Goal: Task Accomplishment & Management: Use online tool/utility

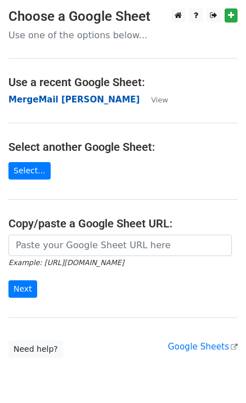
click at [64, 104] on strong "MergeMail Rebecca Ferguson" at bounding box center [73, 100] width 131 height 10
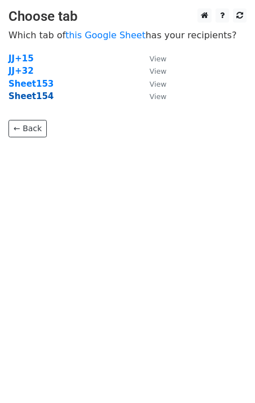
click at [40, 101] on strong "Sheet154" at bounding box center [30, 96] width 45 height 10
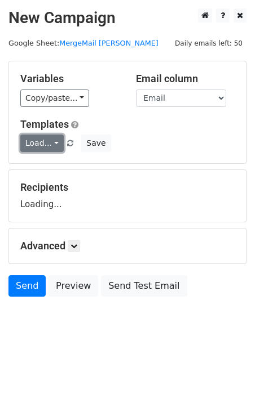
click at [47, 136] on link "Load..." at bounding box center [41, 143] width 43 height 17
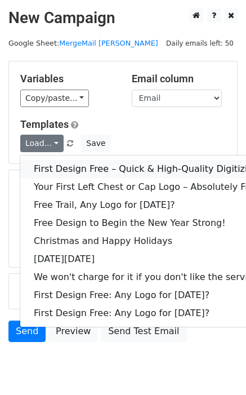
click at [55, 166] on link "First Design Free – Quick & High-Quality Digitizing!" at bounding box center [148, 169] width 256 height 18
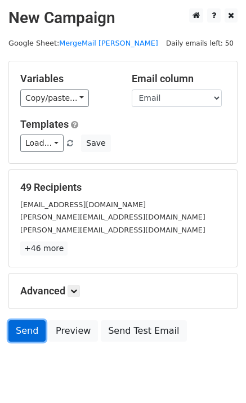
click at [29, 333] on link "Send" at bounding box center [26, 331] width 37 height 21
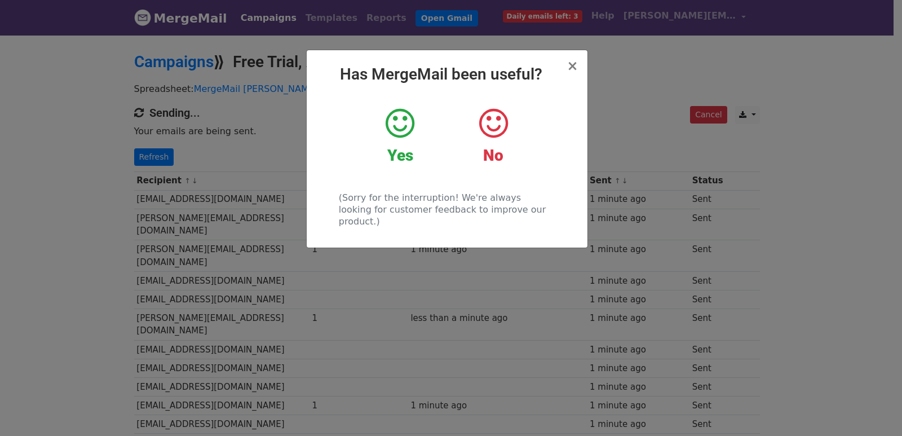
click at [206, 180] on div "× Has MergeMail been useful? Yes No (Sorry for the interruption! We're always l…" at bounding box center [451, 235] width 902 height 402
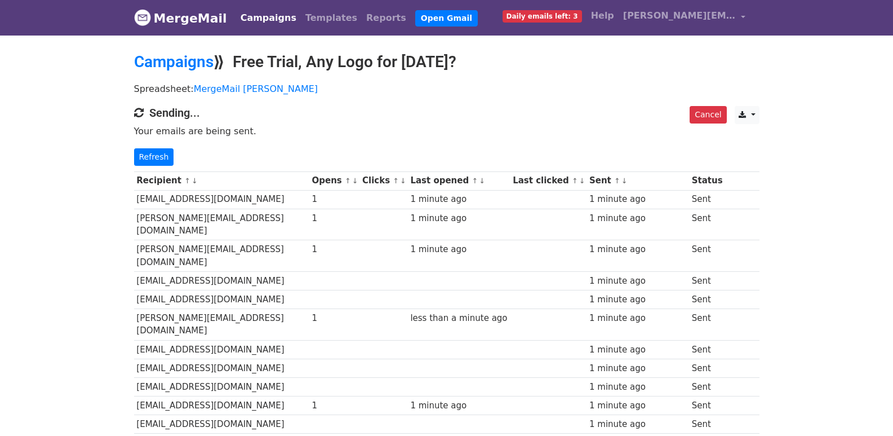
click at [171, 159] on p "Refresh" at bounding box center [446, 156] width 625 height 17
click at [162, 161] on link "Refresh" at bounding box center [154, 156] width 40 height 17
